Goal: Navigation & Orientation: Find specific page/section

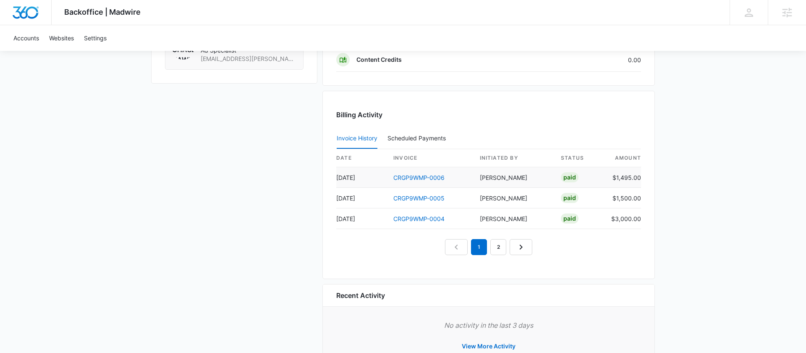
scroll to position [771, 0]
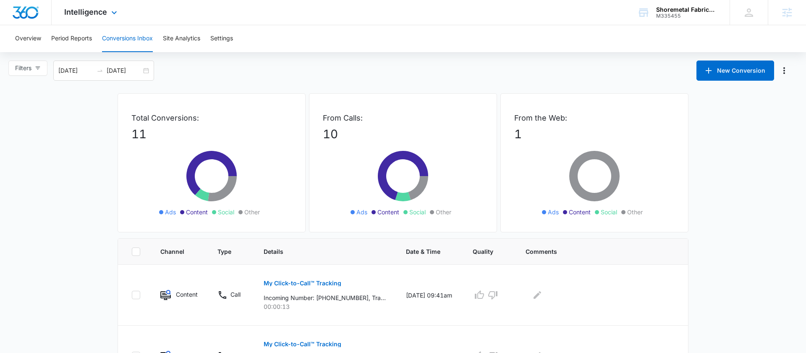
click at [107, 7] on div "Intelligence Apps Reputation Websites Forms CRM Email Social Shop Payments POS …" at bounding box center [92, 12] width 80 height 25
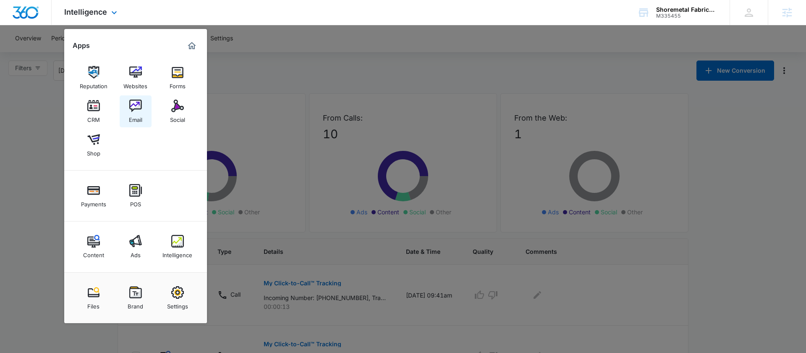
click at [133, 111] on img at bounding box center [135, 105] width 13 height 13
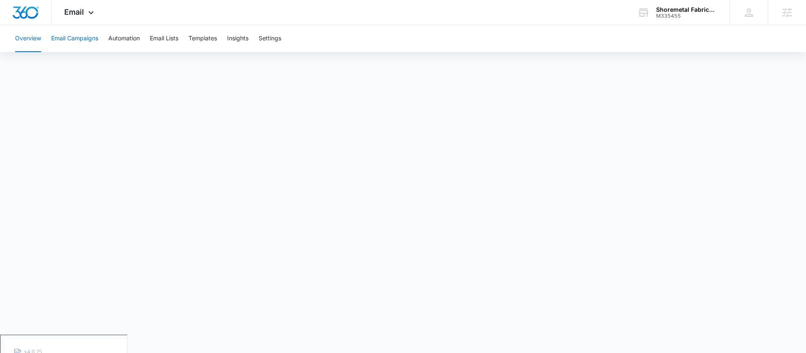
click at [73, 37] on button "Email Campaigns" at bounding box center [74, 38] width 47 height 27
click at [125, 44] on button "Automation" at bounding box center [123, 38] width 31 height 27
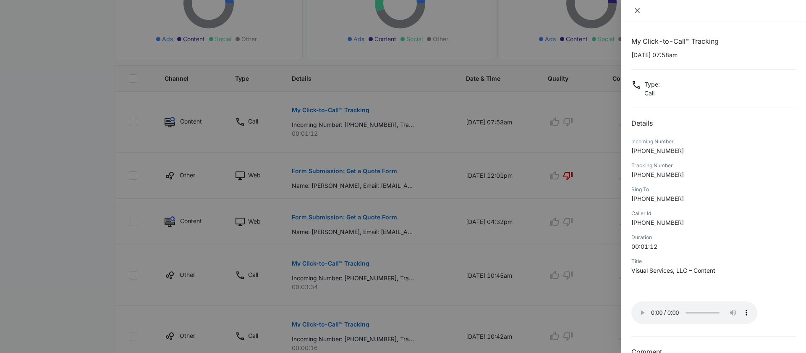
click at [641, 10] on button "Close" at bounding box center [637, 11] width 12 height 8
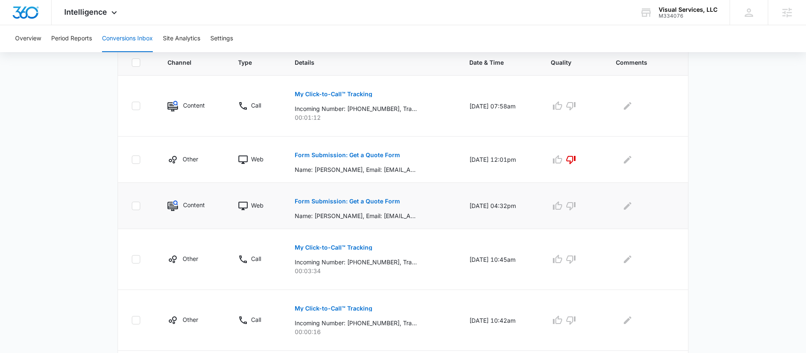
scroll to position [190, 0]
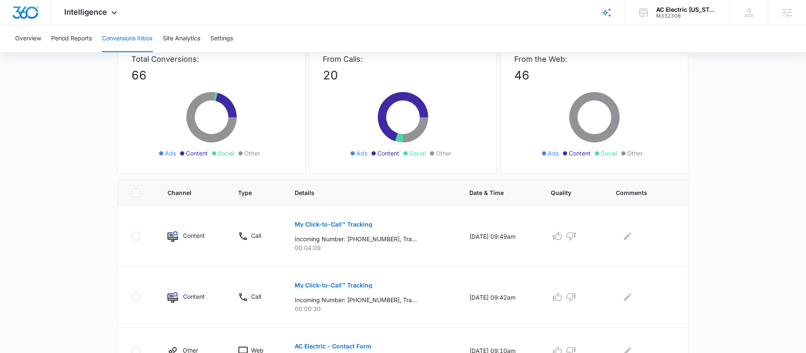
scroll to position [93, 0]
